Goal: Task Accomplishment & Management: Manage account settings

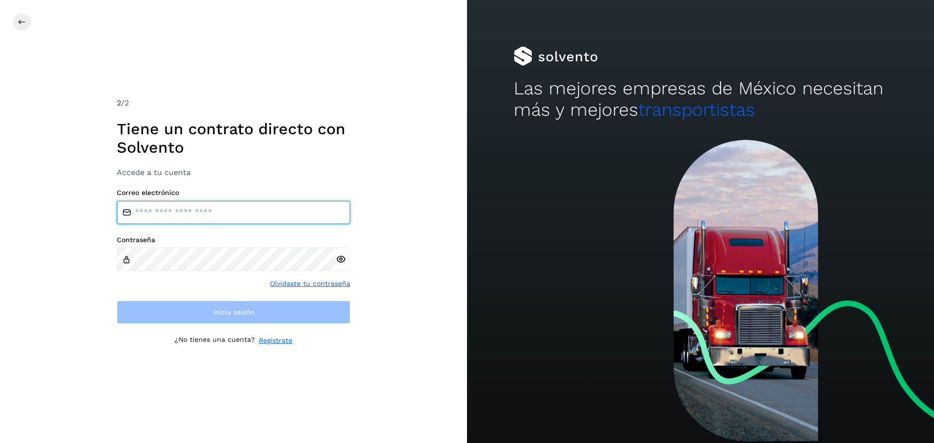
click at [207, 217] on input "email" at bounding box center [233, 212] width 233 height 23
type input "**********"
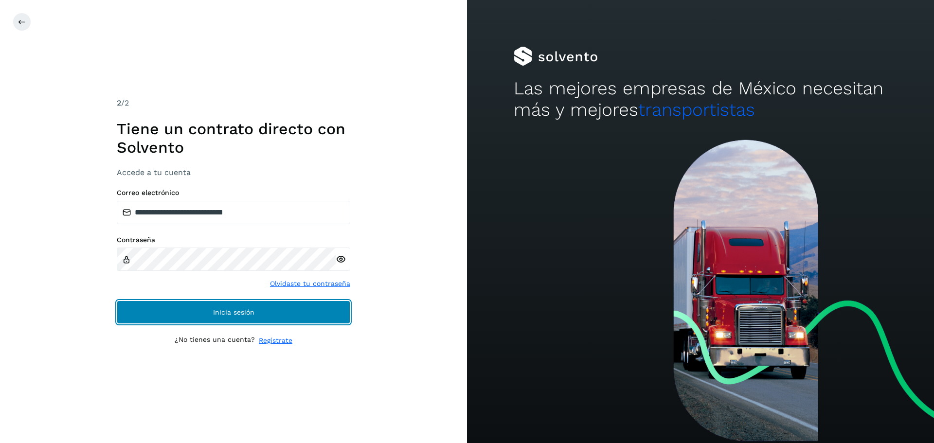
click at [231, 303] on button "Inicia sesión" at bounding box center [233, 312] width 233 height 23
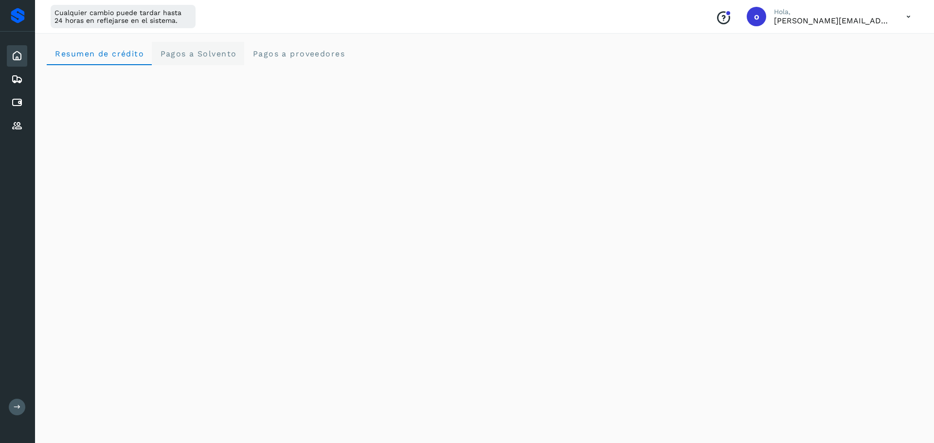
click at [180, 56] on span "Pagos a Solvento" at bounding box center [197, 53] width 77 height 9
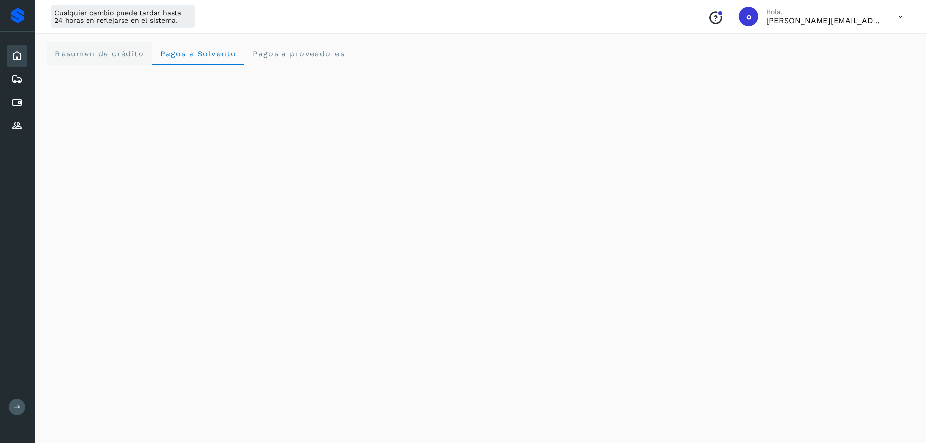
click at [137, 54] on span "Resumen de crédito" at bounding box center [98, 53] width 89 height 9
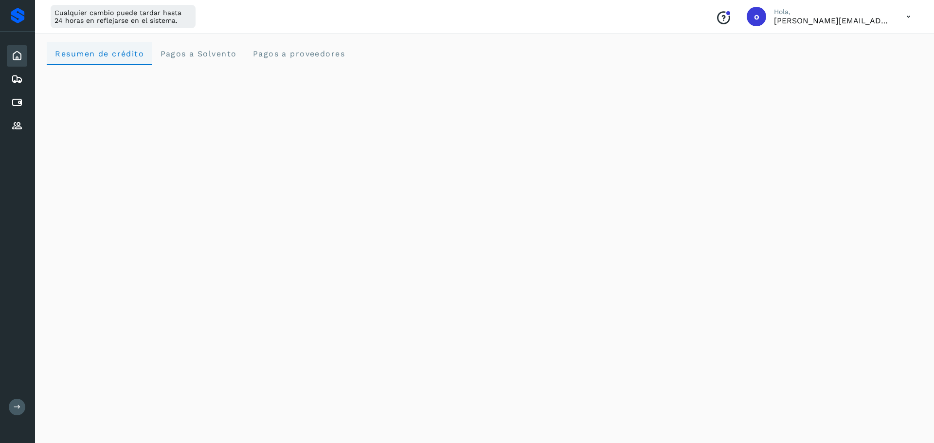
click at [137, 54] on span "Resumen de crédito" at bounding box center [98, 53] width 89 height 9
click at [217, 64] on Solvento "Pagos a Solvento" at bounding box center [198, 53] width 92 height 23
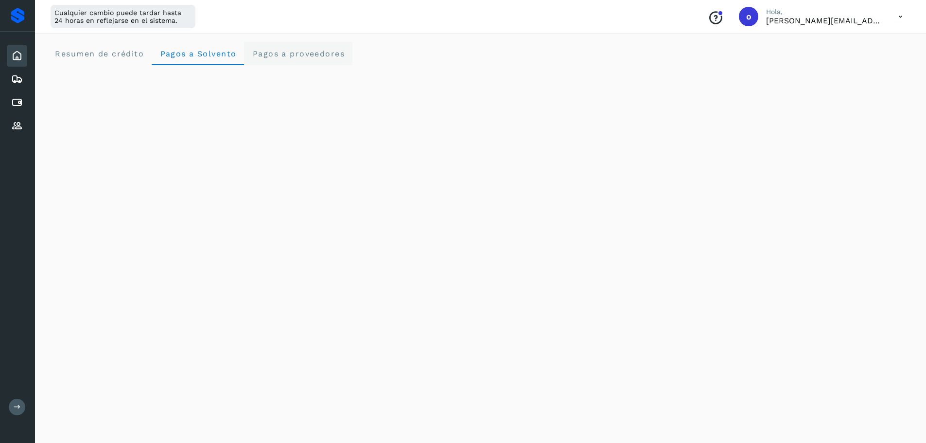
click at [279, 54] on span "Pagos a proveedores" at bounding box center [298, 53] width 93 height 9
